Goal: Task Accomplishment & Management: Use online tool/utility

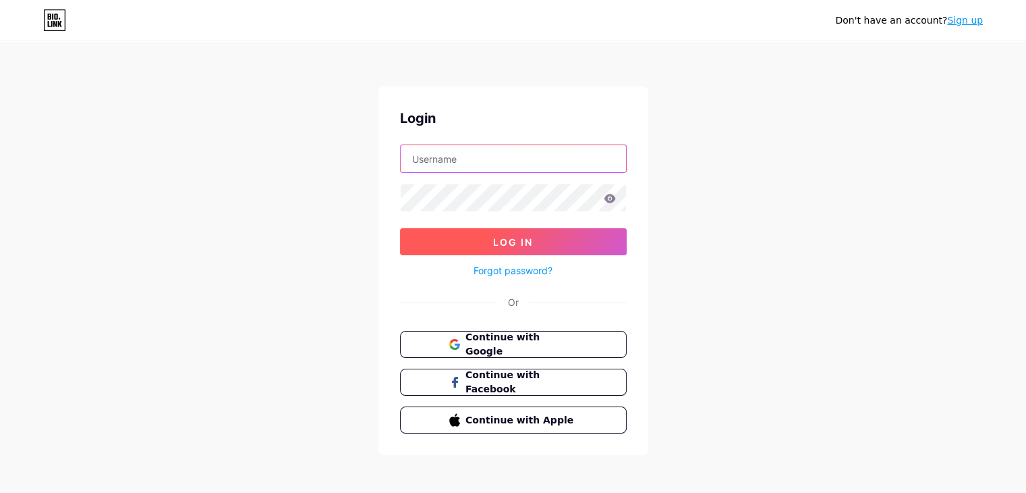
type input "[EMAIL_ADDRESS][DOMAIN_NAME]"
click at [494, 249] on button "Log In" at bounding box center [513, 241] width 227 height 27
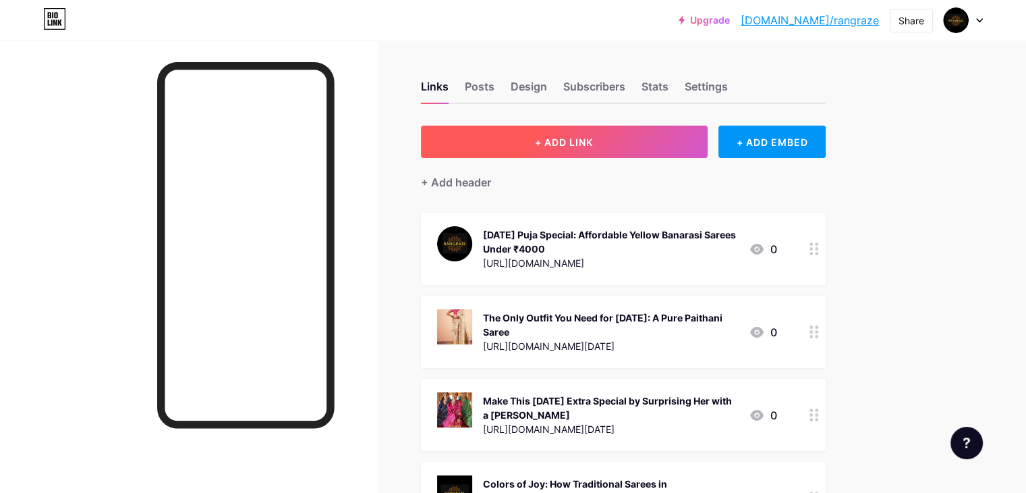
click at [579, 136] on button "+ ADD LINK" at bounding box center [564, 142] width 287 height 32
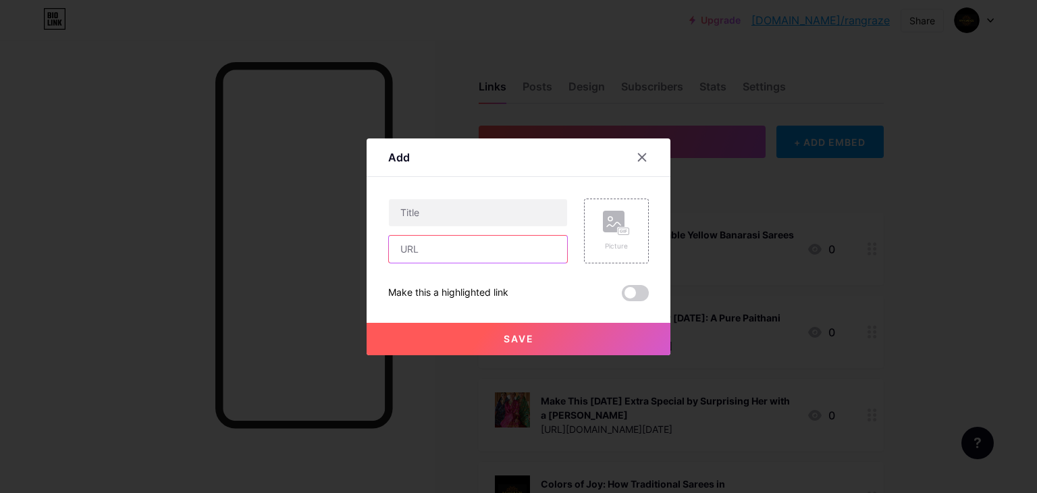
click at [419, 246] on input "text" at bounding box center [478, 249] width 178 height 27
paste input "[URL][DOMAIN_NAME]"
type input "[URL][DOMAIN_NAME]"
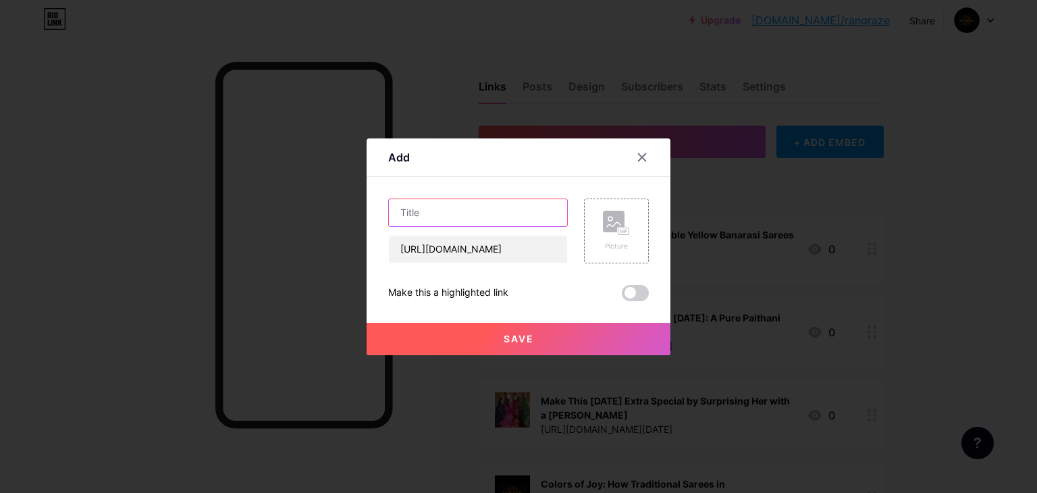
click at [458, 212] on input "text" at bounding box center [478, 212] width 178 height 27
paste input "Preserving the Legacy: The Artisans Behind Every Patola Silk Saree"
type input "Preserving the Legacy: The Artisans Behind Every Patola Silk Saree"
click at [556, 349] on button "Save" at bounding box center [518, 339] width 304 height 32
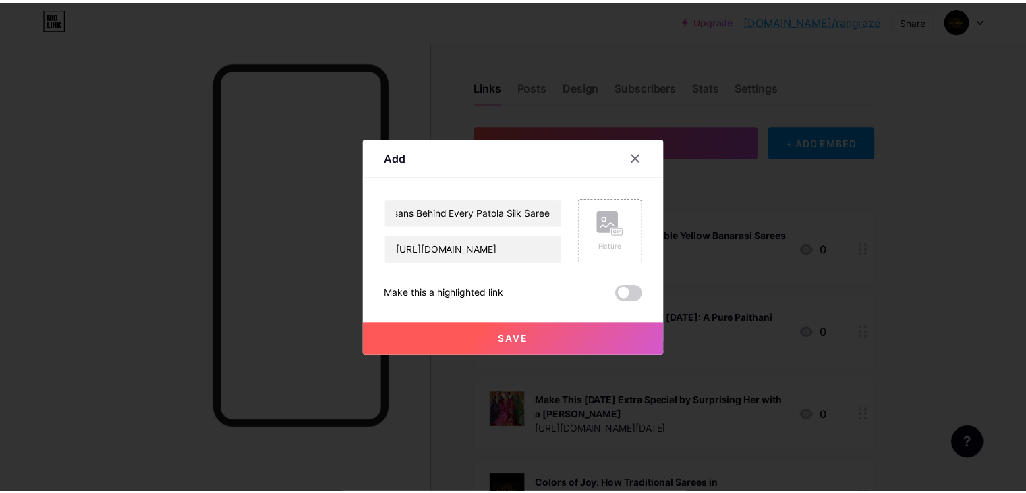
scroll to position [0, 0]
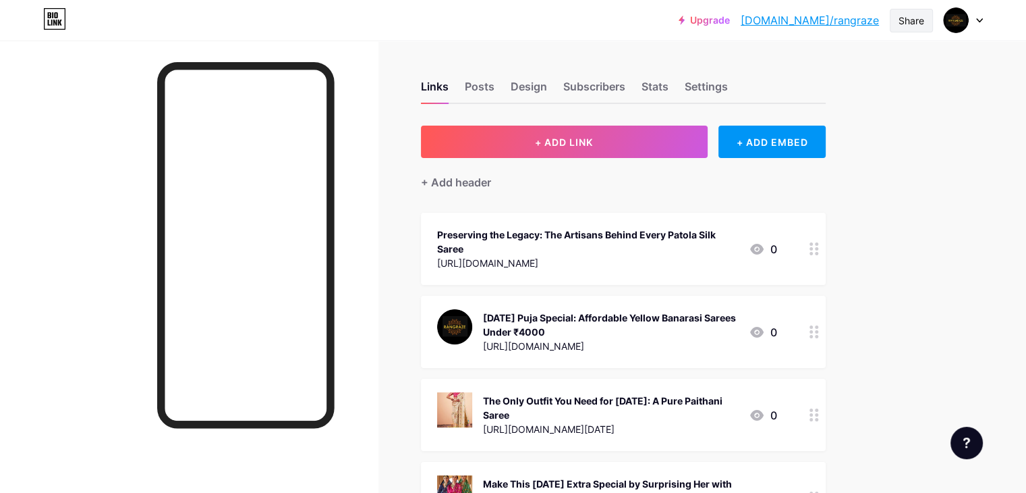
click at [910, 24] on div "Share" at bounding box center [912, 20] width 26 height 14
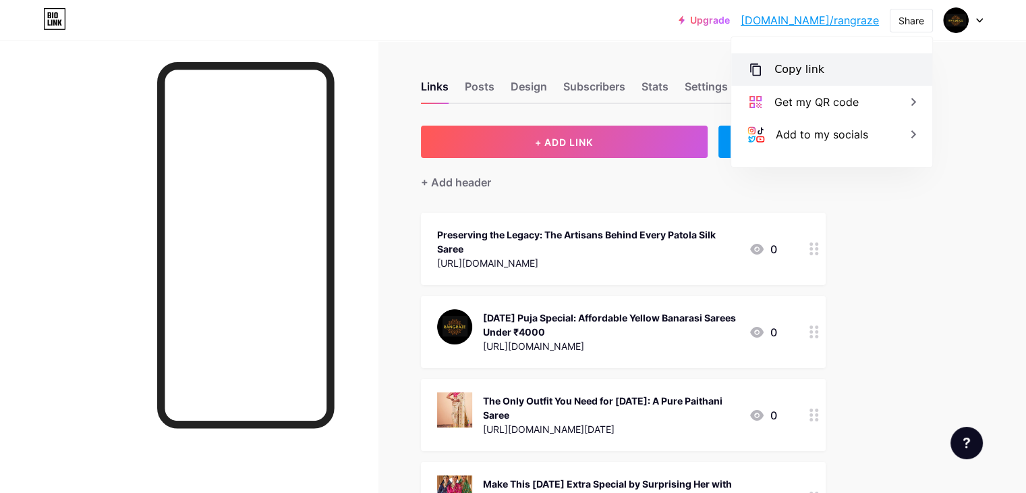
click at [840, 70] on div "Copy link" at bounding box center [831, 69] width 201 height 32
